Goal: Communication & Community: Answer question/provide support

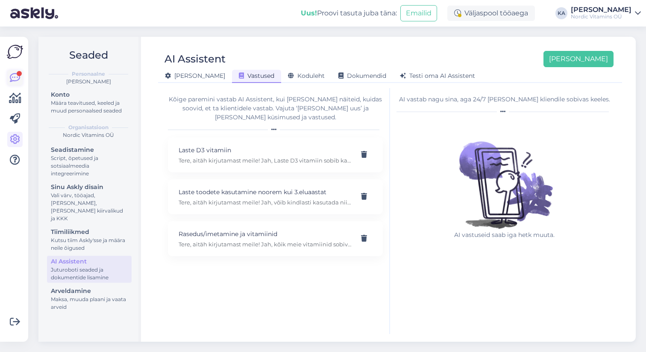
click at [20, 76] on icon at bounding box center [15, 78] width 10 height 10
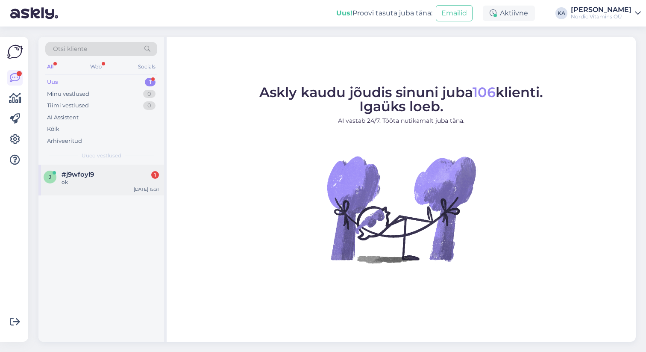
click at [85, 184] on div "ok" at bounding box center [110, 182] width 97 height 8
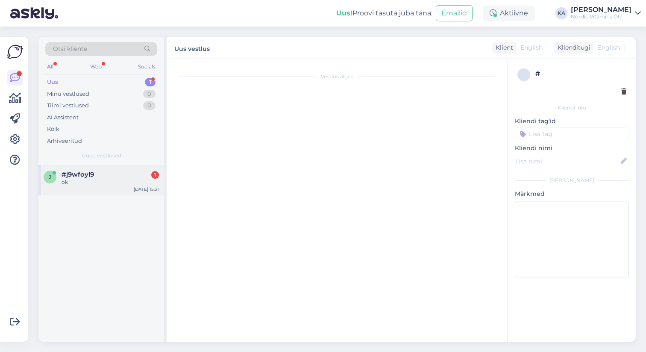
scroll to position [39, 0]
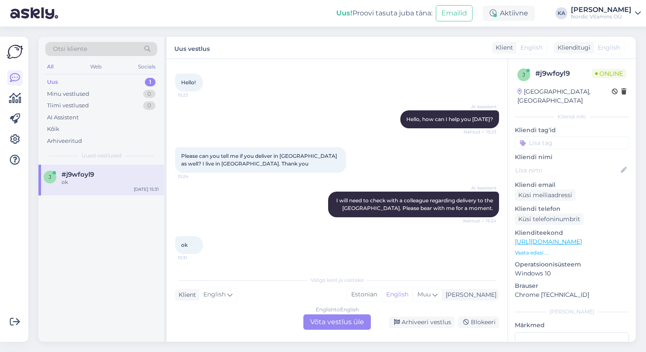
click at [332, 321] on div "English to English Võta vestlus üle" at bounding box center [337, 321] width 68 height 15
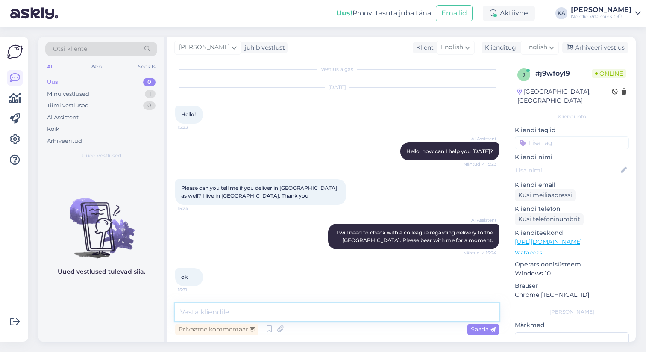
click at [304, 315] on textarea at bounding box center [337, 312] width 324 height 18
click at [341, 313] on textarea "Hi, If you add your London address at our checkout it should let you order there" at bounding box center [337, 312] width 324 height 18
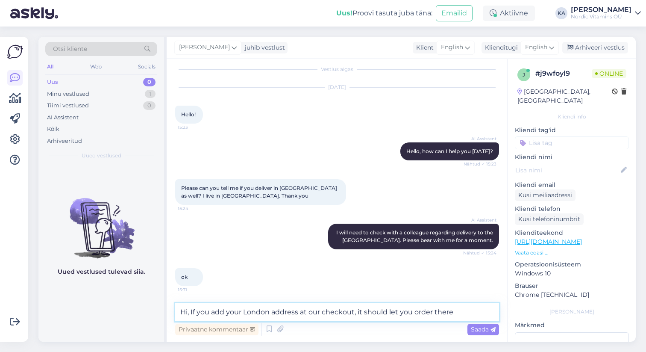
click at [452, 312] on textarea "Hi, If you add your London address at our checkout, it should let you order the…" at bounding box center [337, 312] width 324 height 18
click at [194, 314] on textarea "Hi, If you add your London address at our checkout, it should let you order the…" at bounding box center [337, 312] width 324 height 18
click at [450, 312] on textarea "Hi, if you add your London address at our checkout, it should let you order the…" at bounding box center [337, 312] width 324 height 18
drag, startPoint x: 193, startPoint y: 311, endPoint x: 164, endPoint y: 311, distance: 29.5
click at [164, 311] on div "Otsi kliente All Web Socials Uus 0 Minu vestlused 1 Tiimi vestlused 0 AI Assist…" at bounding box center [336, 189] width 597 height 305
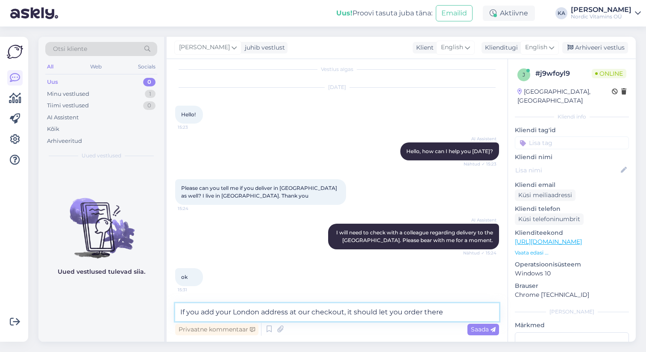
click at [294, 313] on textarea "If you add your London address at our checkout, it should let you order there" at bounding box center [337, 312] width 324 height 18
click at [445, 309] on textarea "If you add your London address at our checkout, it should let you order there" at bounding box center [337, 312] width 324 height 18
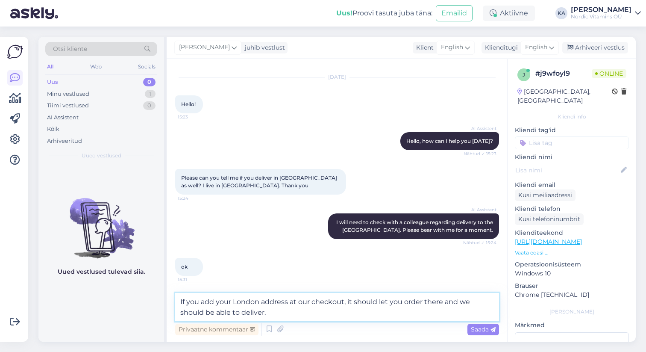
type textarea "If you add your London address at our checkout, it should let you order there a…"
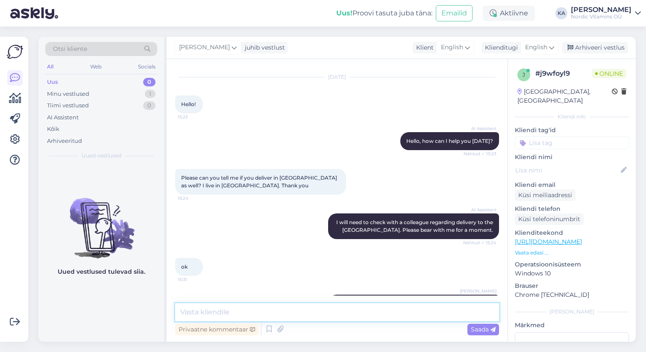
scroll to position [52, 0]
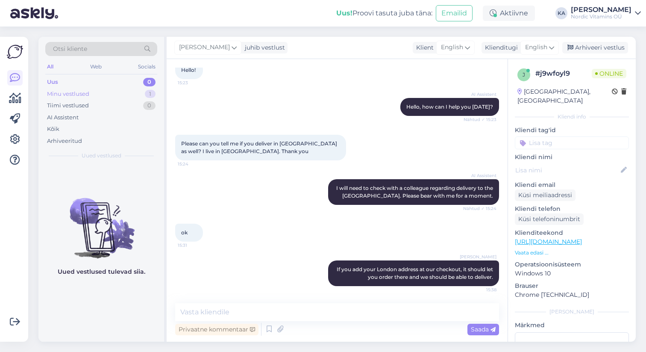
click at [96, 93] on div "Minu vestlused 1" at bounding box center [101, 94] width 112 height 12
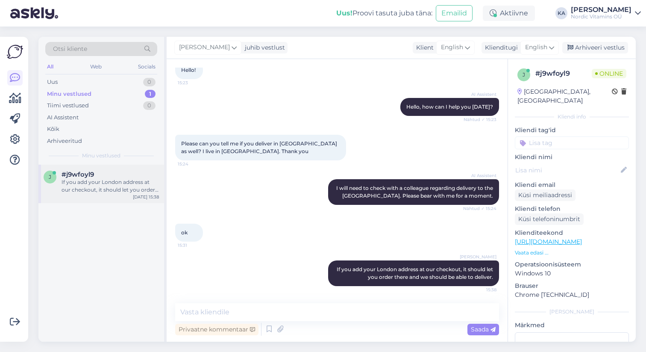
click at [107, 186] on div "If you add your London address at our checkout, it should let you order there a…" at bounding box center [110, 185] width 97 height 15
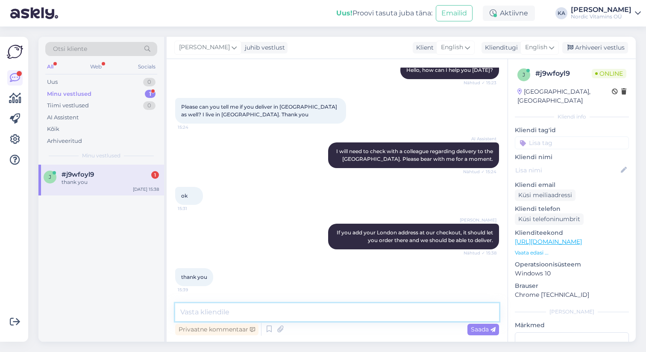
click at [232, 310] on textarea at bounding box center [337, 312] width 324 height 18
type textarea "You are welcome. If you need any more help, let us know!"
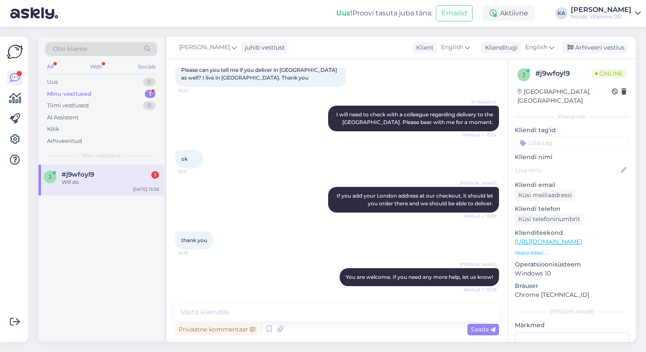
scroll to position [162, 0]
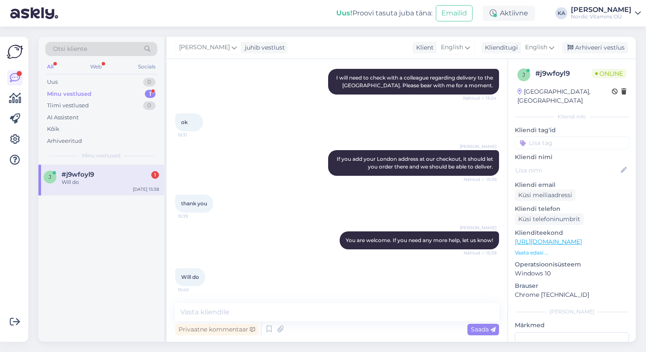
click at [299, 213] on div "thank you 15:39" at bounding box center [337, 203] width 324 height 37
click at [262, 305] on textarea at bounding box center [337, 312] width 324 height 18
click at [262, 241] on div "[PERSON_NAME] You are welcome. If you need any more help, let us know! Nähtud ✓…" at bounding box center [337, 240] width 324 height 37
click at [191, 283] on div "Will do 15:40" at bounding box center [190, 277] width 30 height 18
click at [105, 185] on div "Will do" at bounding box center [110, 182] width 97 height 8
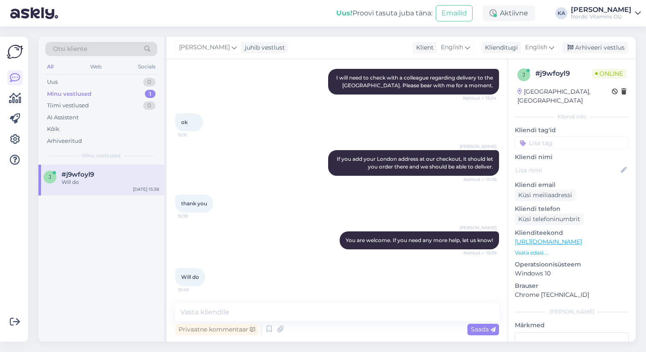
scroll to position [0, 0]
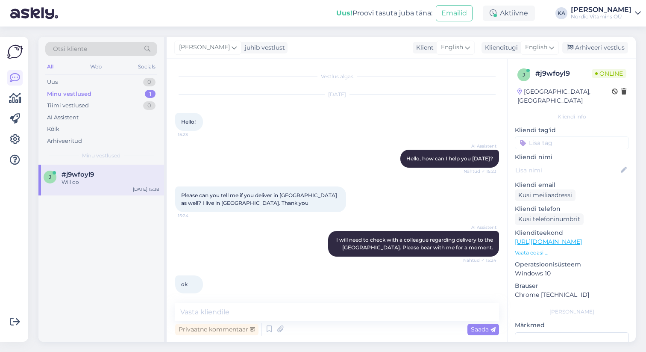
click at [108, 183] on div "Will do" at bounding box center [110, 182] width 97 height 8
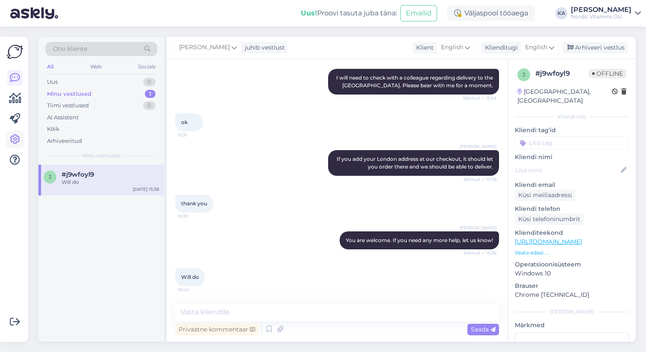
click at [13, 141] on icon at bounding box center [15, 139] width 10 height 10
